Goal: Task Accomplishment & Management: Complete application form

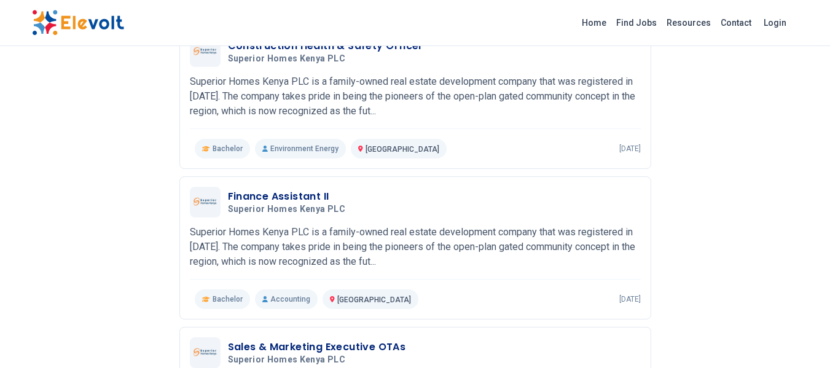
scroll to position [641, 0]
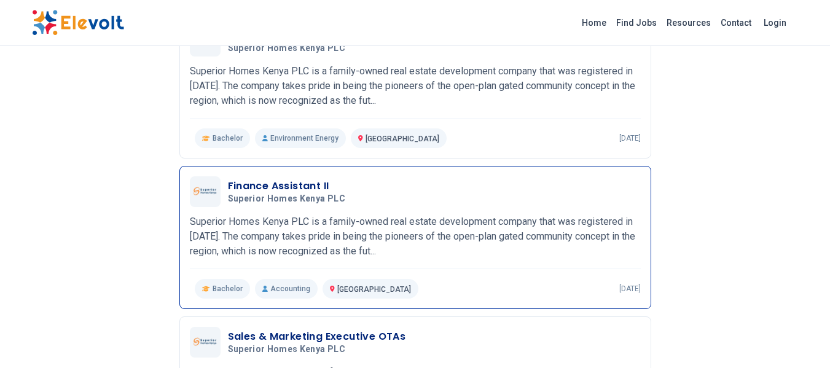
click at [272, 192] on h3 "Finance Assistant II" at bounding box center [289, 186] width 122 height 15
click at [302, 248] on p "Superior Homes Kenya PLC is a family-owned real estate development company that…" at bounding box center [415, 236] width 451 height 44
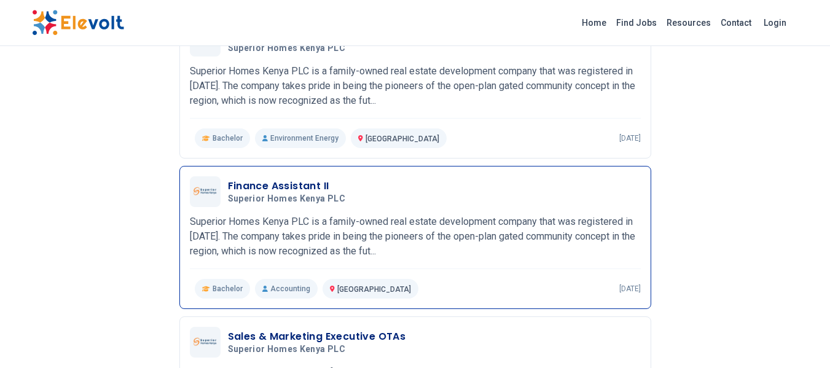
click at [302, 248] on p "Superior Homes Kenya PLC is a family-owned real estate development company that…" at bounding box center [415, 236] width 451 height 44
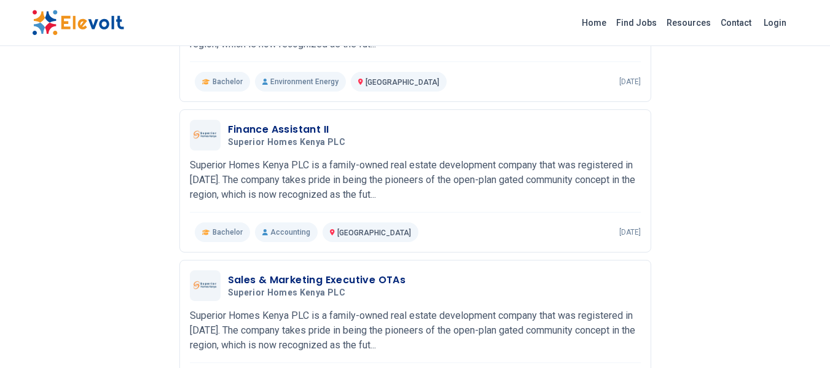
scroll to position [694, 0]
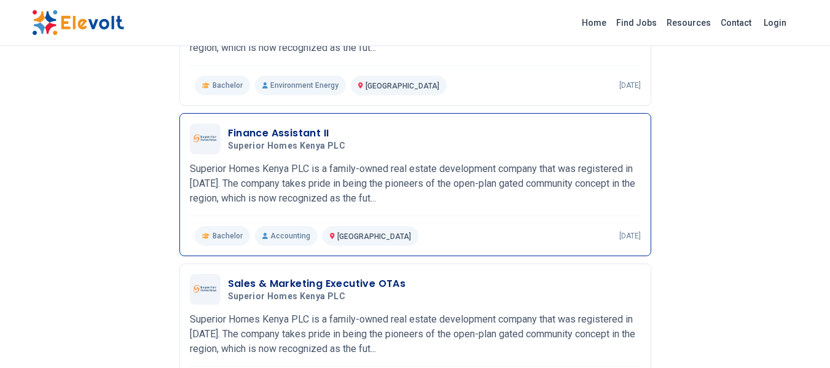
click at [270, 143] on span "Superior Homes Kenya PLC" at bounding box center [286, 146] width 117 height 11
click at [317, 180] on p "Superior Homes Kenya PLC is a family-owned real estate development company that…" at bounding box center [415, 184] width 451 height 44
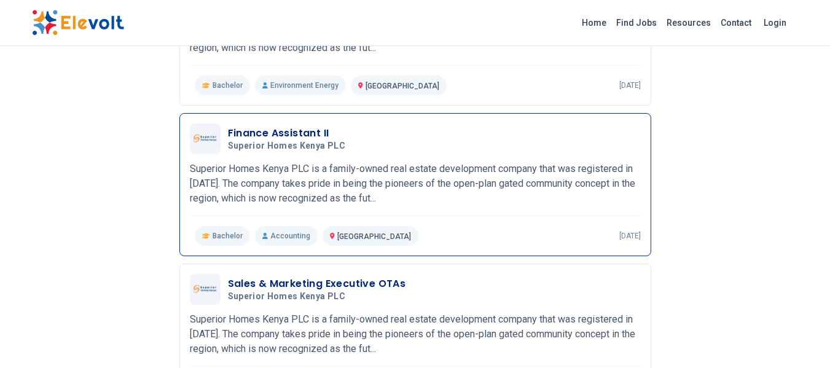
click at [317, 180] on p "Superior Homes Kenya PLC is a family-owned real estate development company that…" at bounding box center [415, 184] width 451 height 44
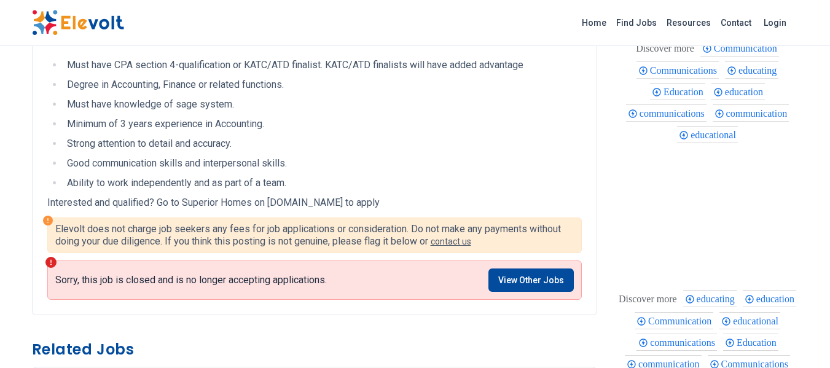
scroll to position [456, 0]
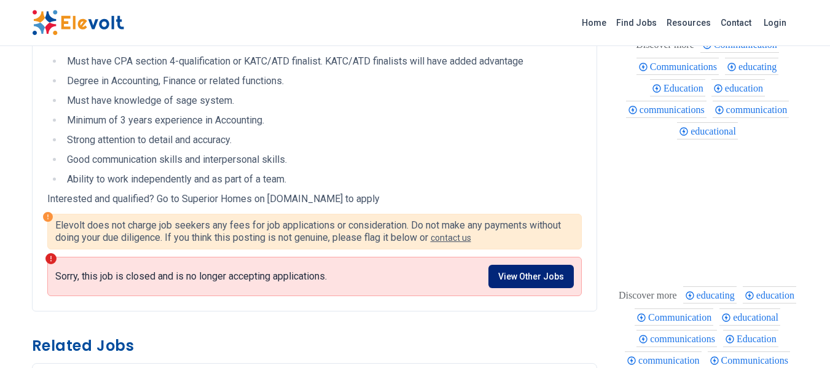
click at [536, 274] on link "View Other Jobs" at bounding box center [530, 276] width 85 height 23
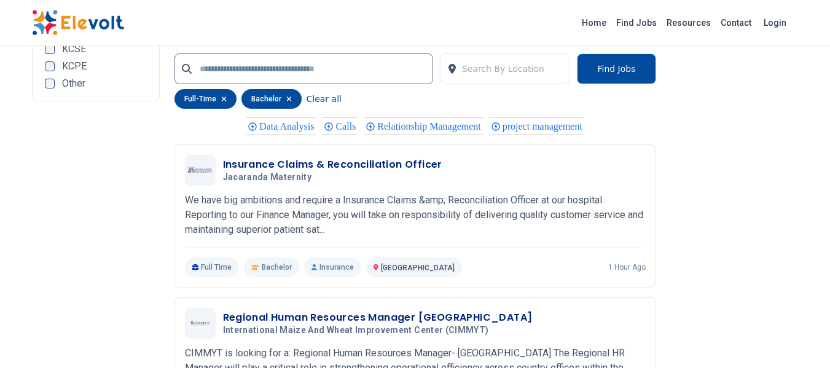
scroll to position [2519, 0]
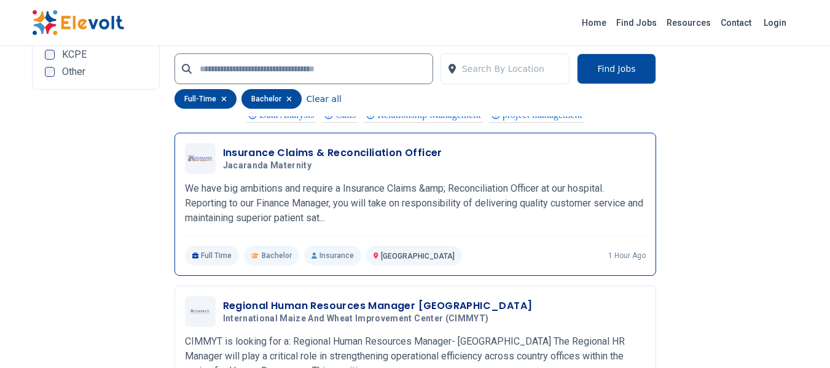
click at [303, 160] on h3 "Insurance Claims & Reconciliation Officer" at bounding box center [332, 153] width 219 height 15
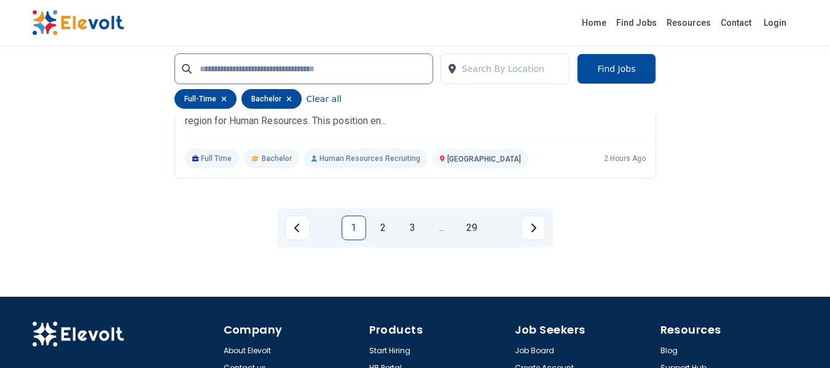
scroll to position [2775, 0]
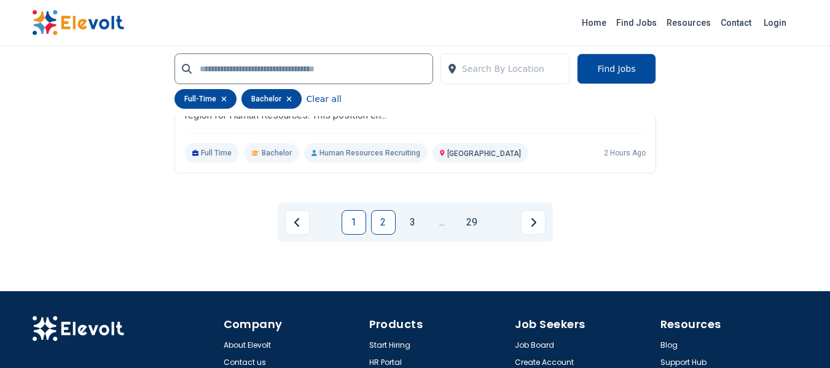
click at [380, 235] on link "2" at bounding box center [383, 222] width 25 height 25
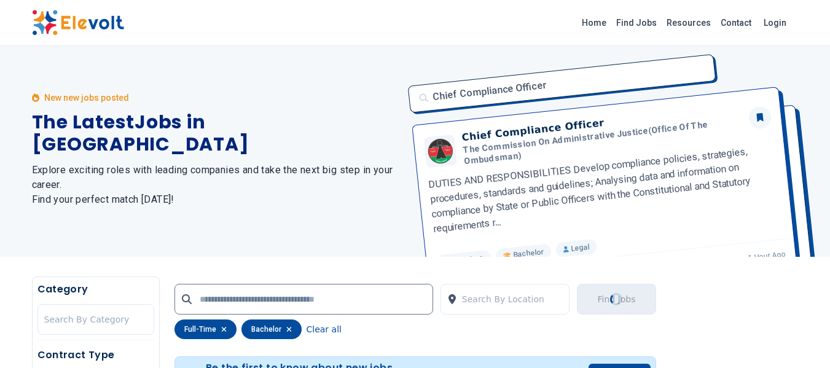
scroll to position [0, 0]
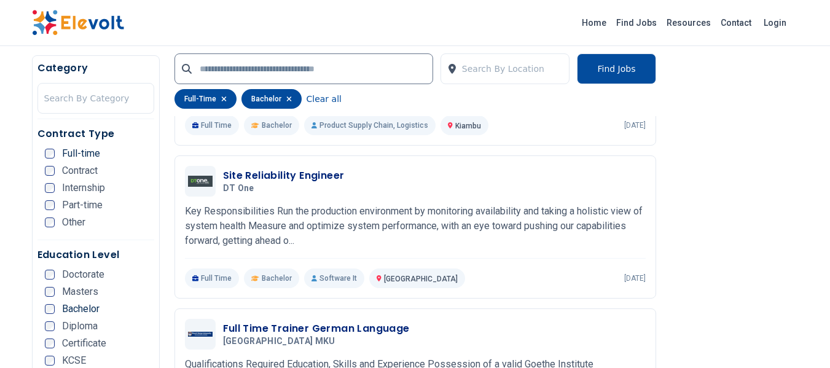
scroll to position [2013, 0]
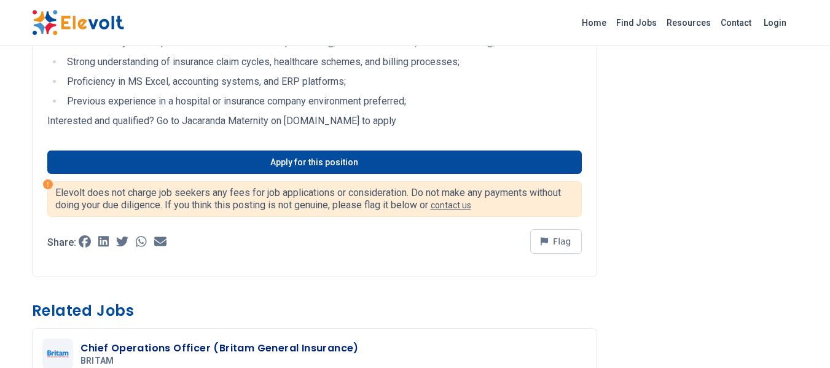
scroll to position [894, 0]
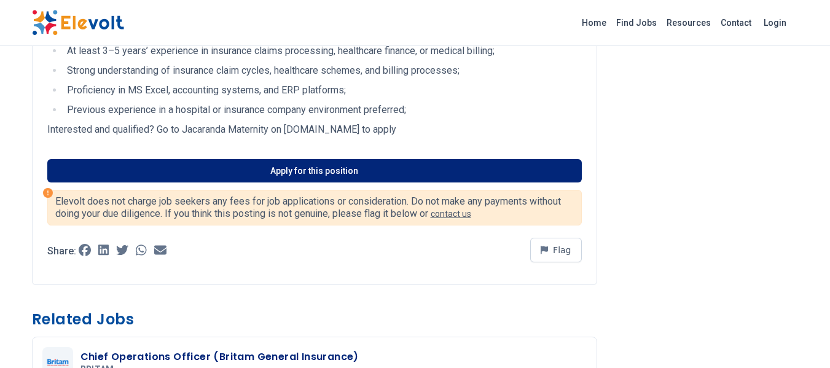
click at [365, 182] on link "Apply for this position" at bounding box center [314, 170] width 534 height 23
